Goal: Task Accomplishment & Management: Use online tool/utility

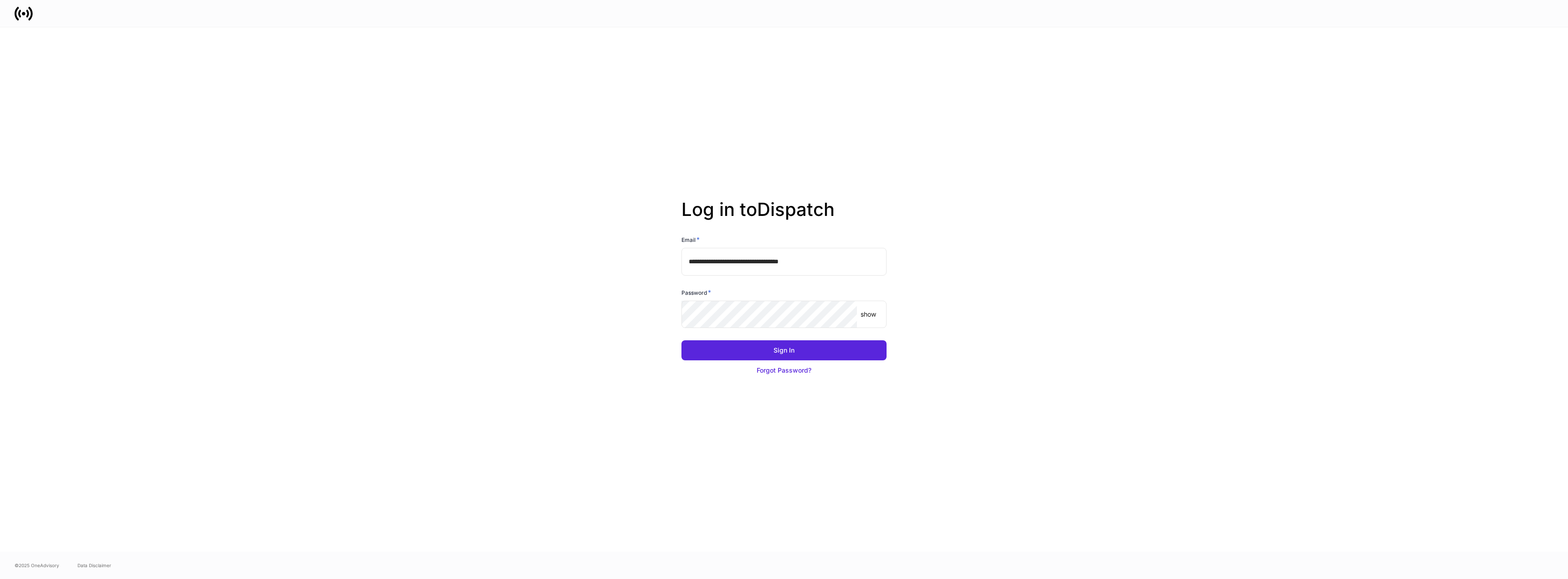
click at [736, 264] on input "**********" at bounding box center [784, 261] width 205 height 27
type input "**********"
click at [809, 357] on button "Sign In" at bounding box center [784, 350] width 205 height 20
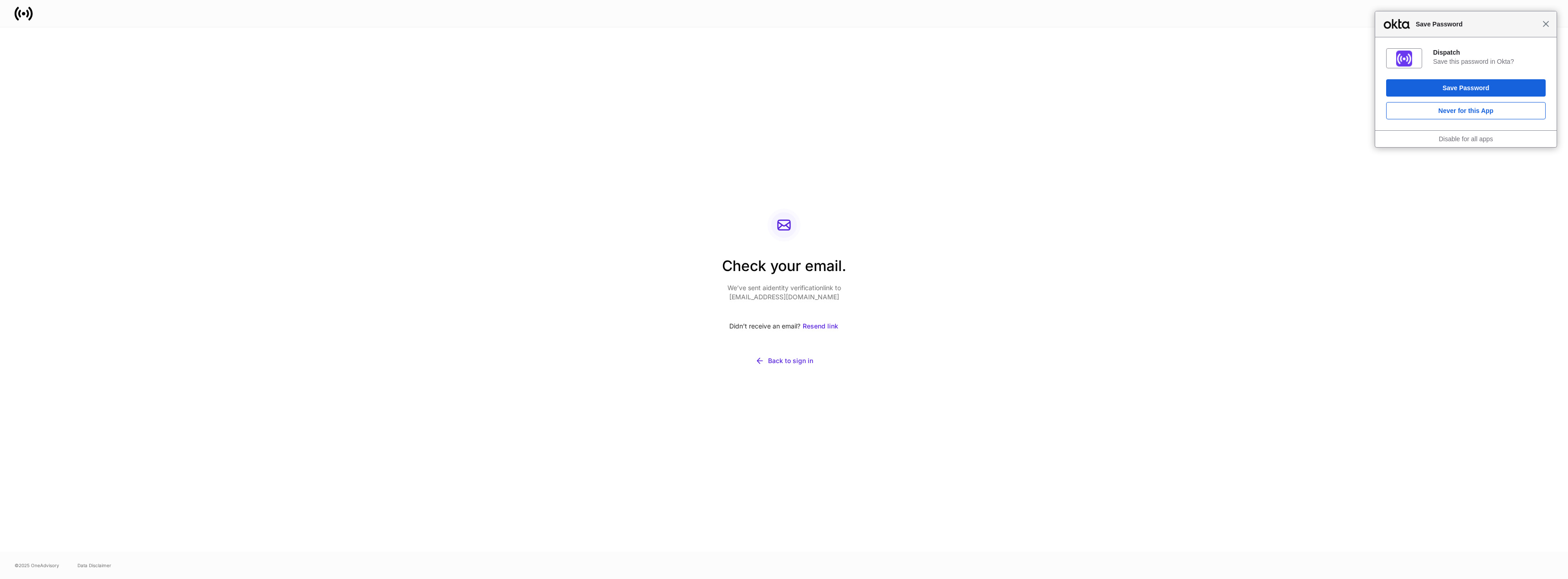
click at [1546, 23] on span "Close" at bounding box center [1546, 23] width 7 height 7
